Goal: Task Accomplishment & Management: Complete application form

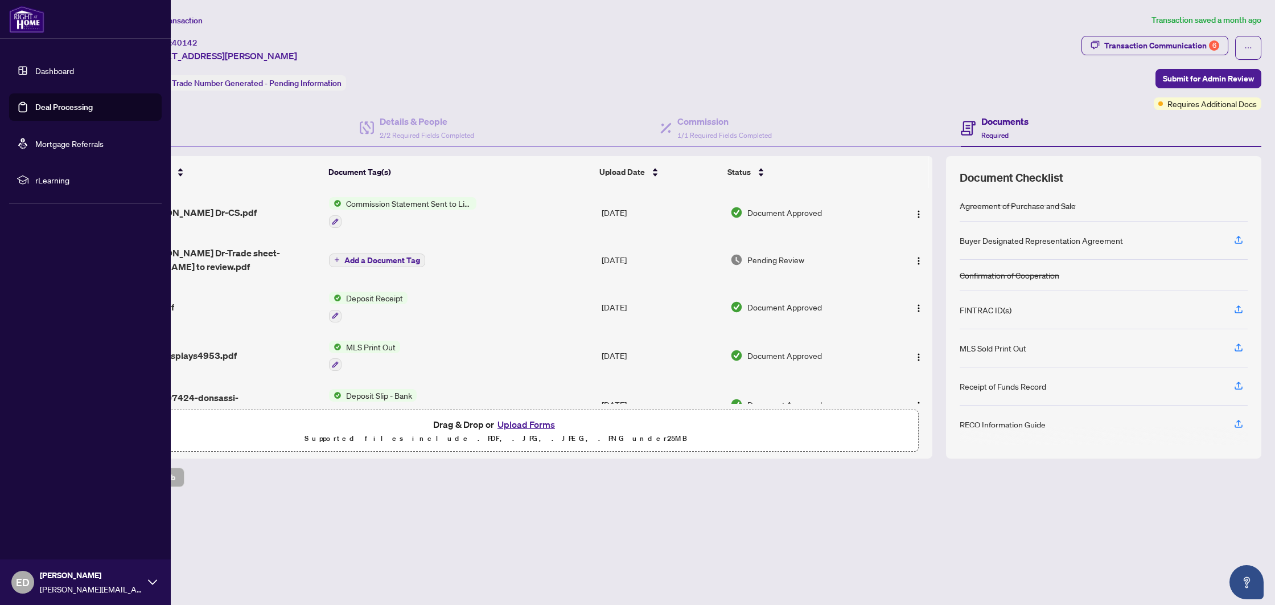
click at [35, 112] on link "Deal Processing" at bounding box center [63, 107] width 57 height 10
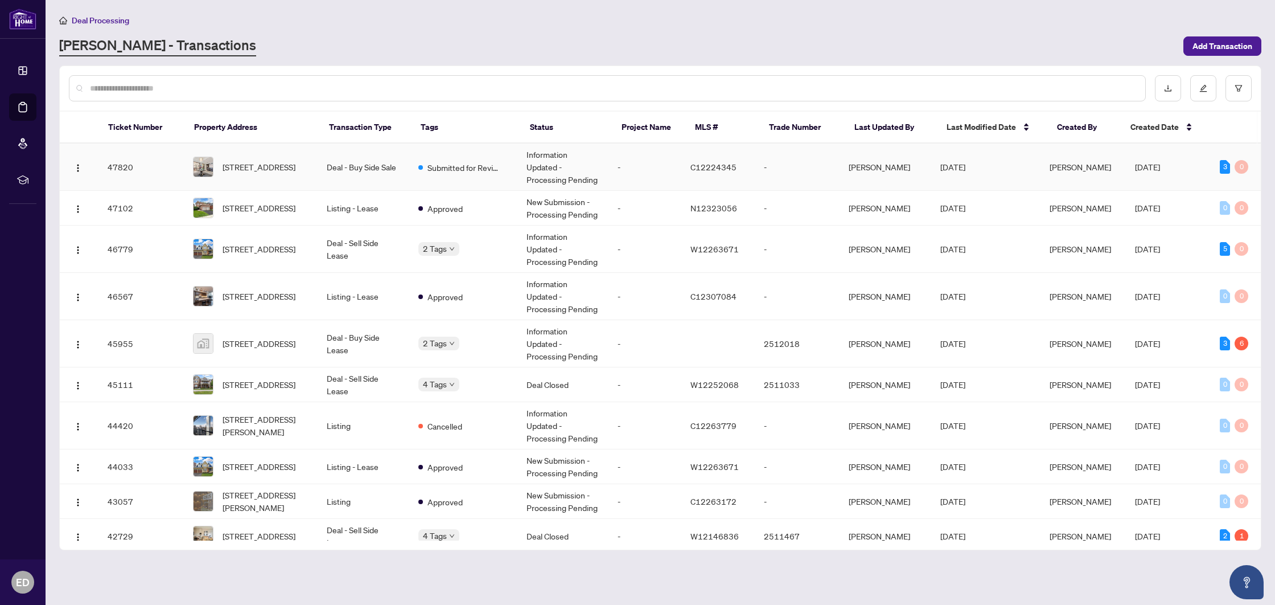
click at [353, 162] on td "Deal - Buy Side Sale" at bounding box center [363, 166] width 91 height 47
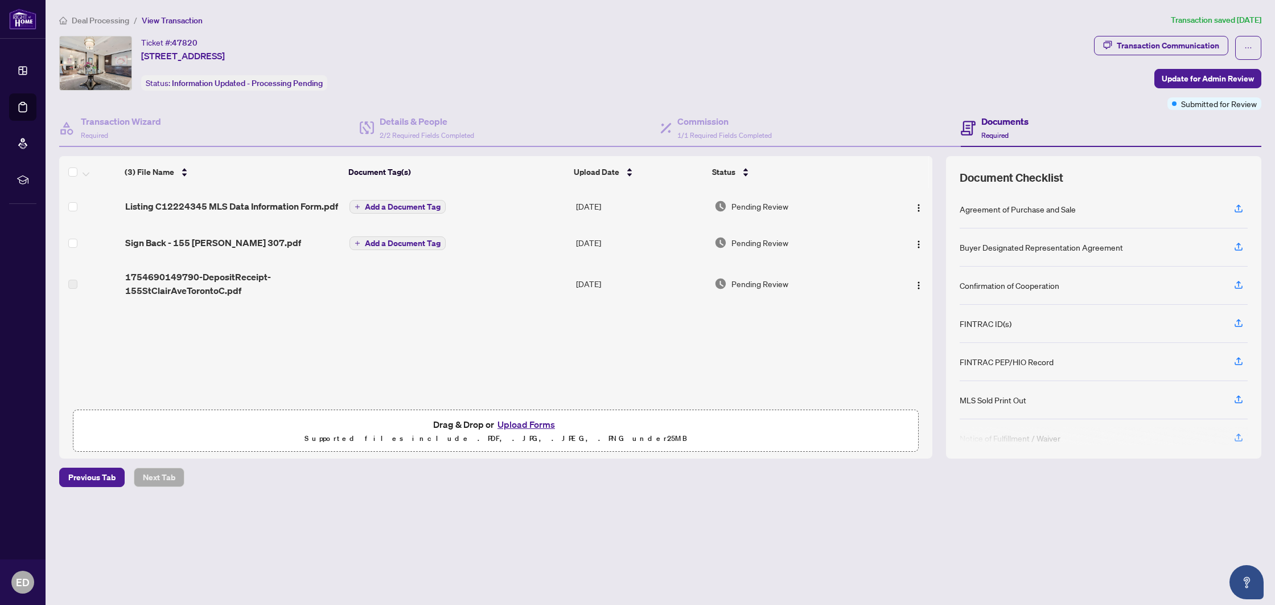
click at [538, 426] on button "Upload Forms" at bounding box center [526, 424] width 64 height 15
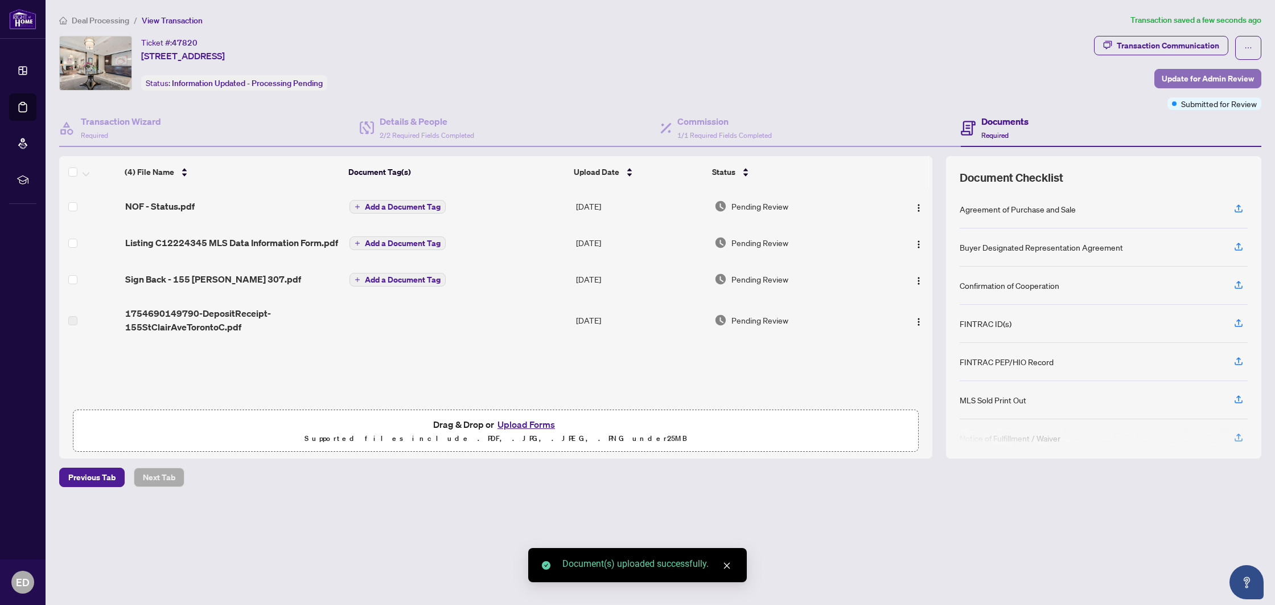
click at [1175, 76] on span "Update for Admin Review" at bounding box center [1208, 78] width 92 height 18
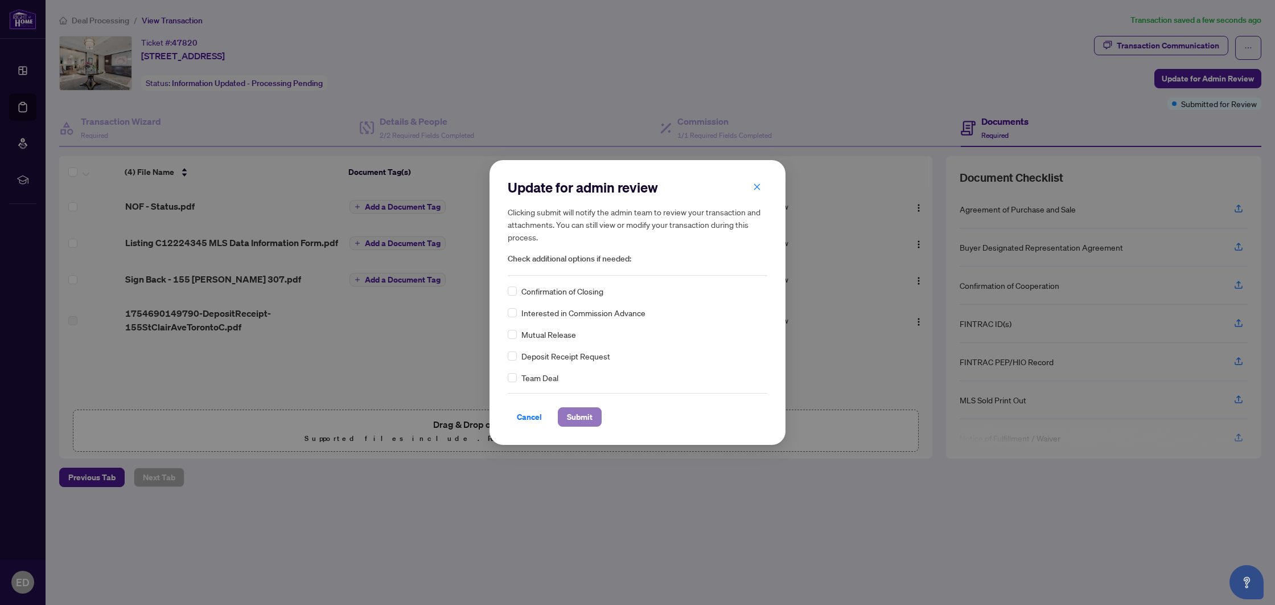
click at [583, 420] on span "Submit" at bounding box center [580, 417] width 26 height 18
